Goal: Task Accomplishment & Management: Use online tool/utility

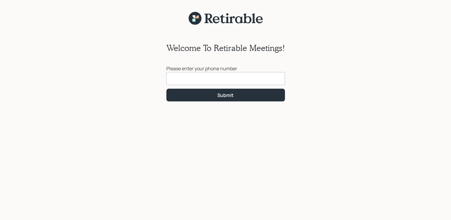
click at [178, 84] on input at bounding box center [225, 78] width 119 height 13
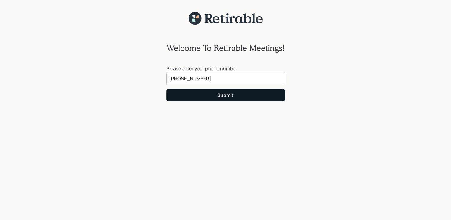
type input "[PHONE_NUMBER]"
click at [175, 90] on button "Submit" at bounding box center [225, 95] width 119 height 13
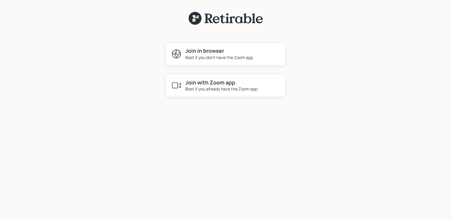
click at [196, 58] on div "Best if you don't have the Zoom app" at bounding box center [219, 57] width 68 height 6
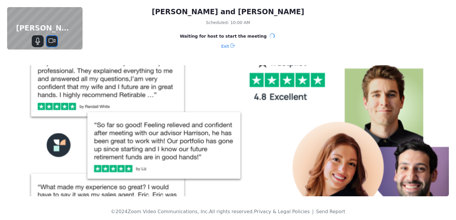
click at [52, 40] on icon "Stop Video" at bounding box center [51, 41] width 7 height 7
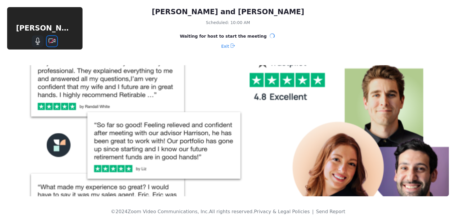
click at [52, 40] on icon "Start Video" at bounding box center [51, 41] width 7 height 7
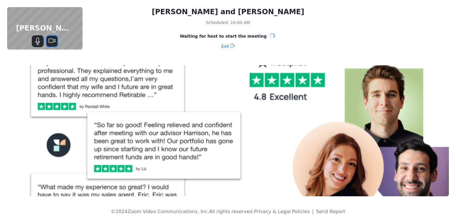
click at [46, 35] on button "Stop Video" at bounding box center [52, 41] width 12 height 12
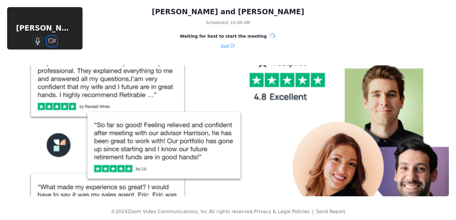
click at [53, 41] on icon "Start Video" at bounding box center [52, 41] width 7 height 4
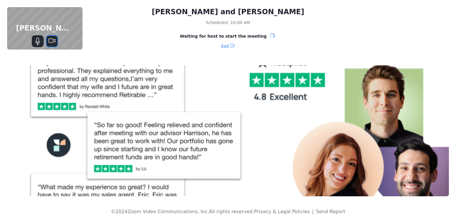
click at [55, 42] on icon "Stop Video" at bounding box center [51, 41] width 7 height 7
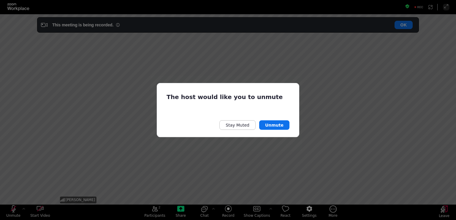
click at [15, 209] on div "The host would like you to unmute Stay Muted Unmute" at bounding box center [228, 110] width 456 height 220
click at [279, 124] on button "Unmute" at bounding box center [274, 124] width 30 height 9
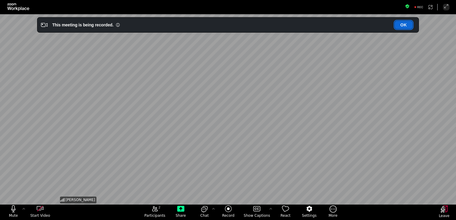
click at [404, 23] on button "OK" at bounding box center [403, 25] width 18 height 8
